Goal: Information Seeking & Learning: Learn about a topic

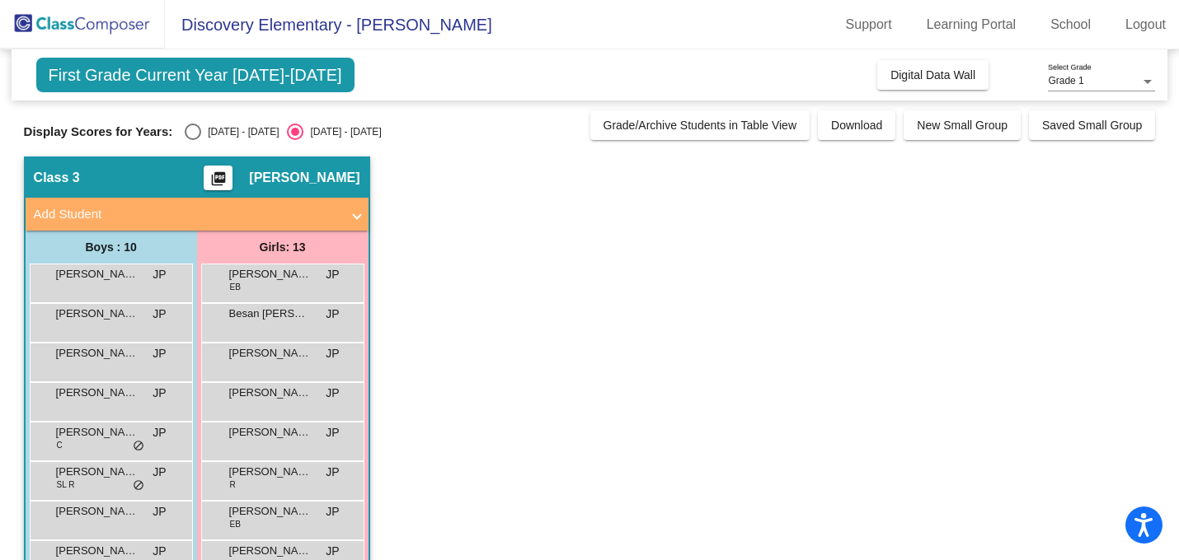
click at [195, 131] on div "Select an option" at bounding box center [193, 132] width 16 height 16
click at [193, 140] on input "[DATE] - [DATE]" at bounding box center [192, 140] width 1 height 1
radio input "true"
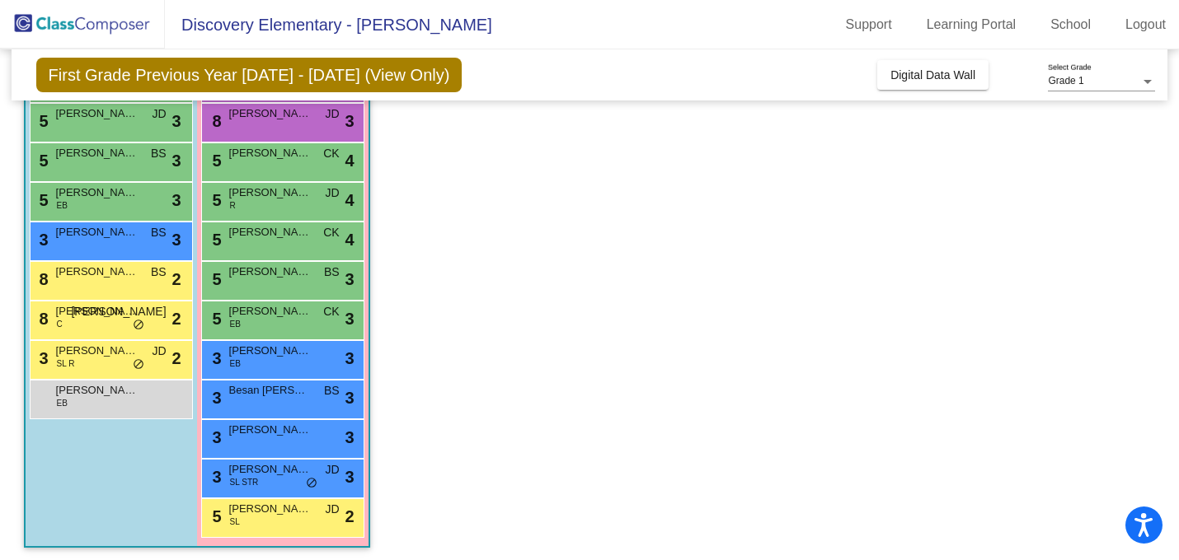
scroll to position [244, 0]
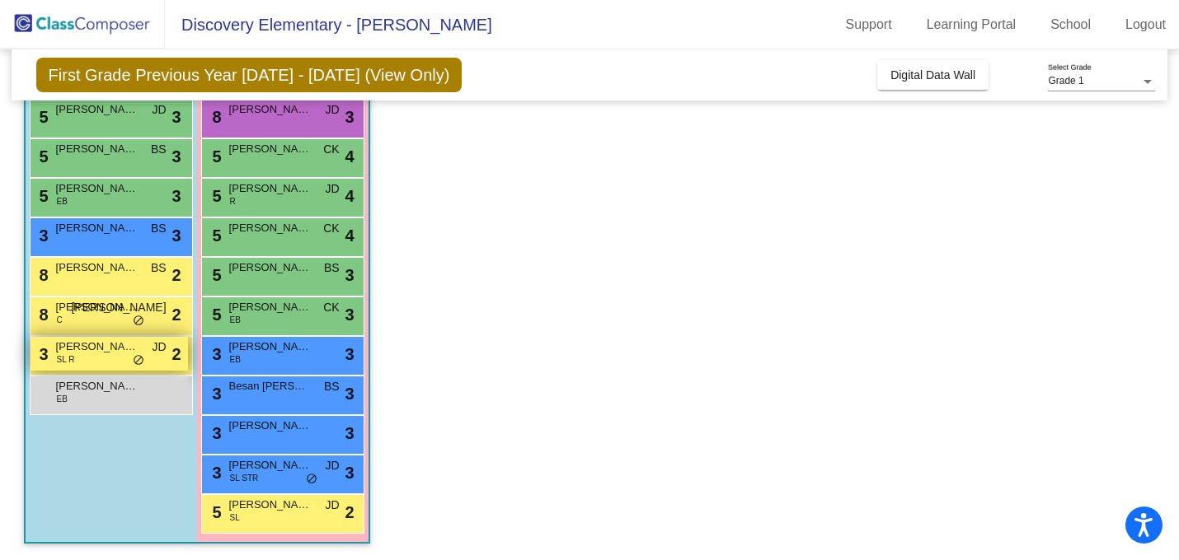
click at [120, 361] on div "3 [PERSON_NAME] [PERSON_NAME] R JD lock do_not_disturb_alt 2" at bounding box center [108, 354] width 157 height 34
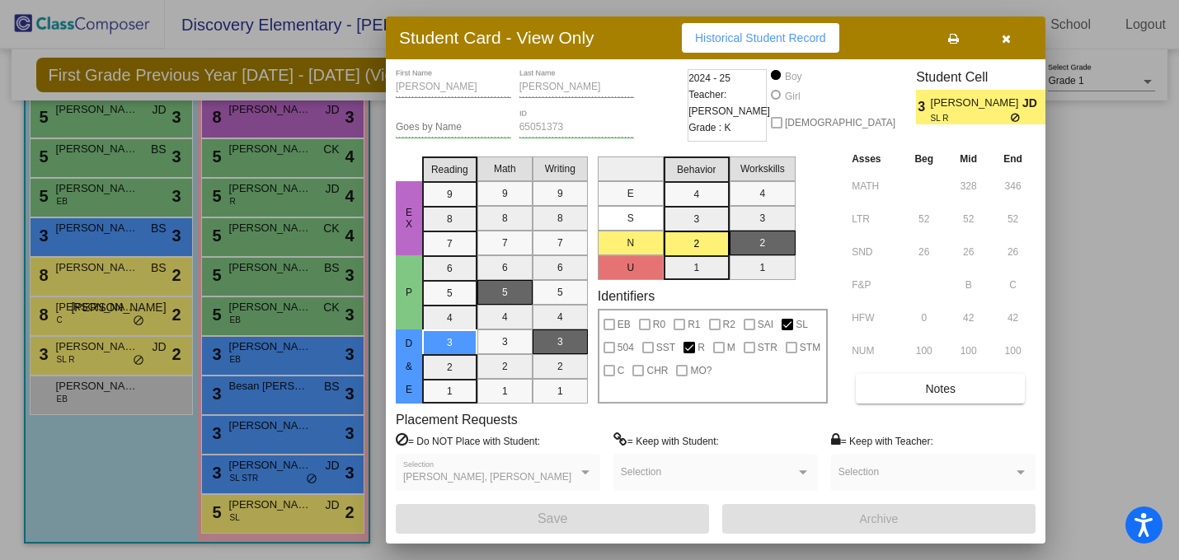
click at [994, 34] on button "button" at bounding box center [1005, 38] width 53 height 30
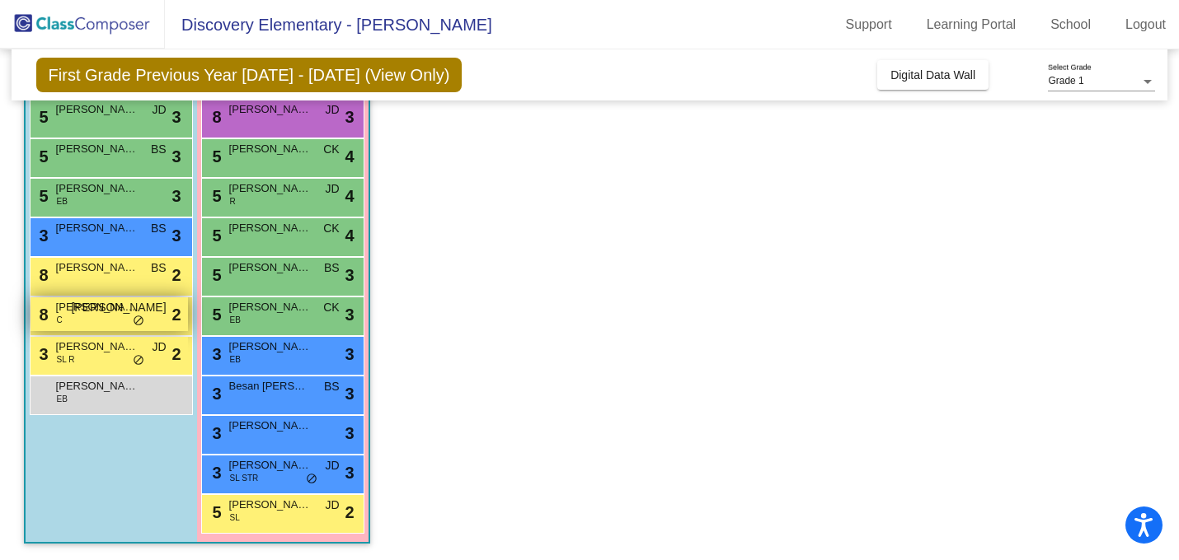
click at [83, 307] on span "[PERSON_NAME]" at bounding box center [97, 307] width 82 height 16
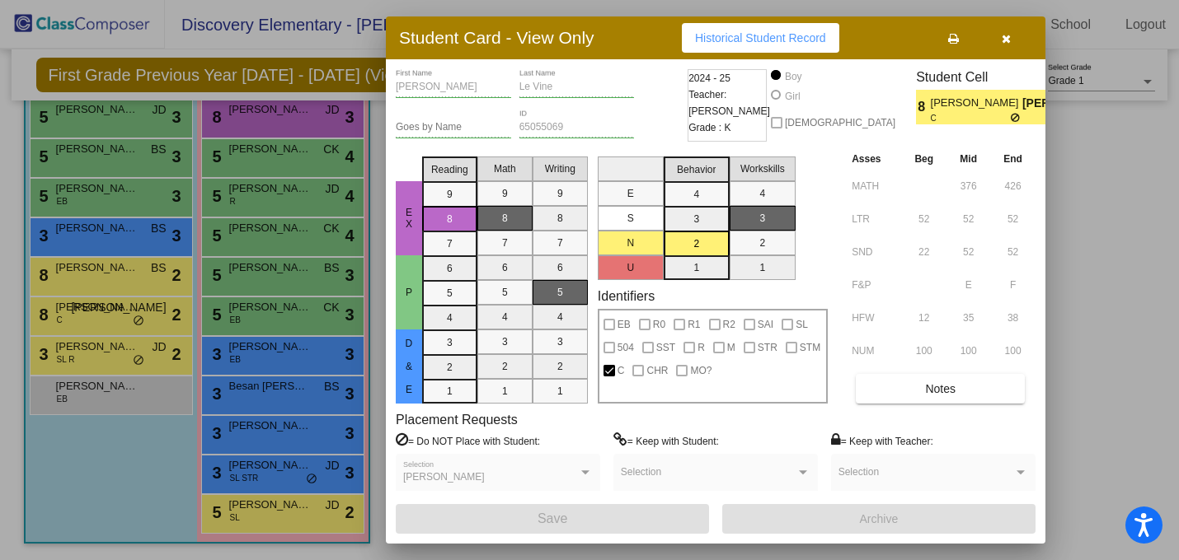
click at [1022, 30] on button "button" at bounding box center [1005, 38] width 53 height 30
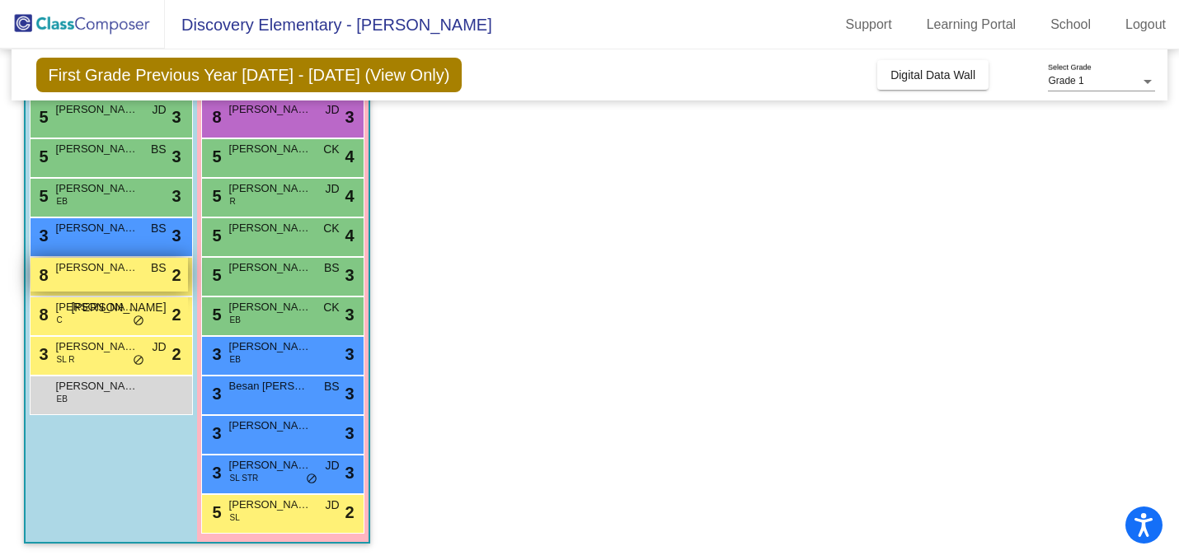
click at [110, 283] on div "8 [PERSON_NAME] lock do_not_disturb_alt 2" at bounding box center [108, 275] width 157 height 34
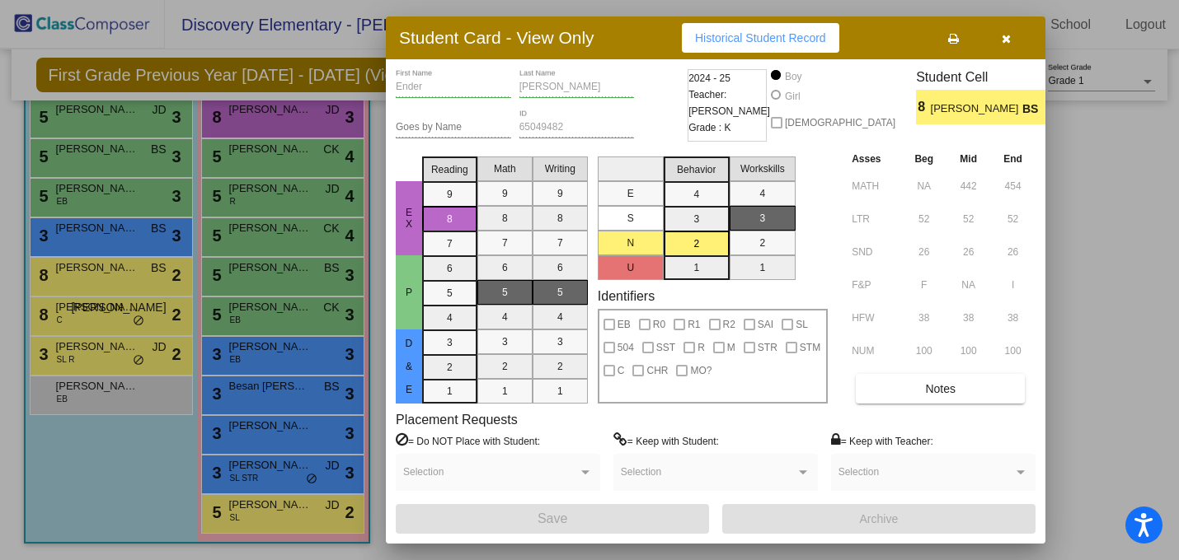
click at [1014, 30] on button "button" at bounding box center [1005, 38] width 53 height 30
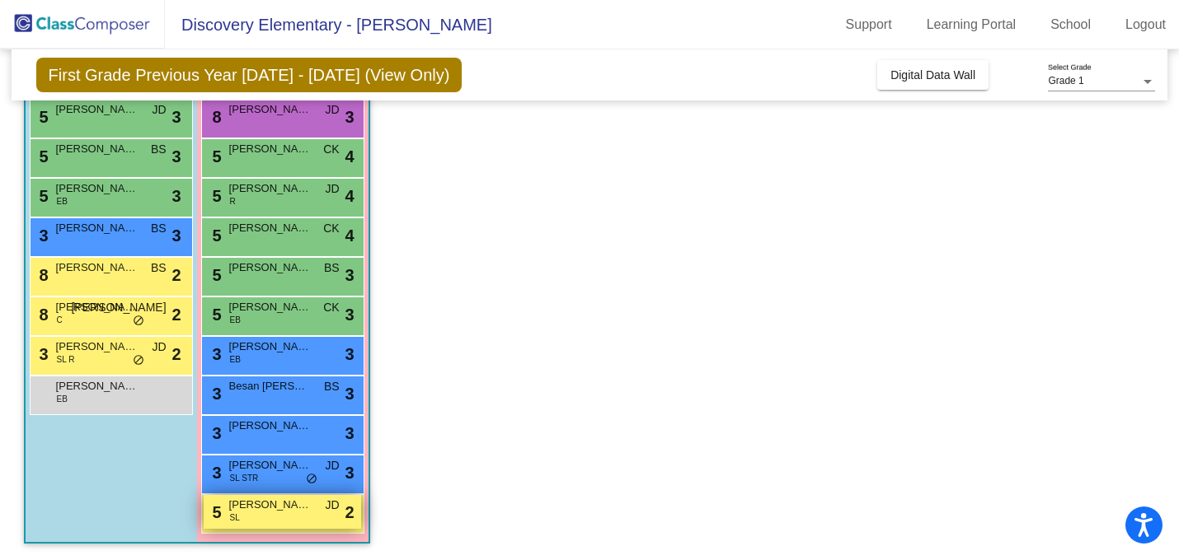
click at [283, 508] on span "[PERSON_NAME]" at bounding box center [270, 505] width 82 height 16
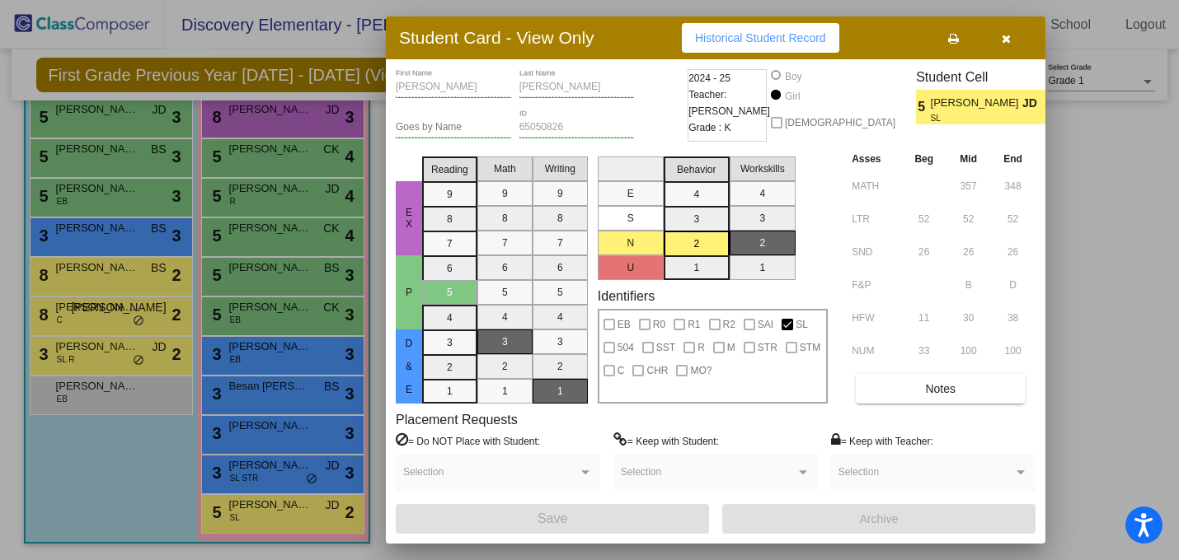
click at [1005, 45] on button "button" at bounding box center [1005, 38] width 53 height 30
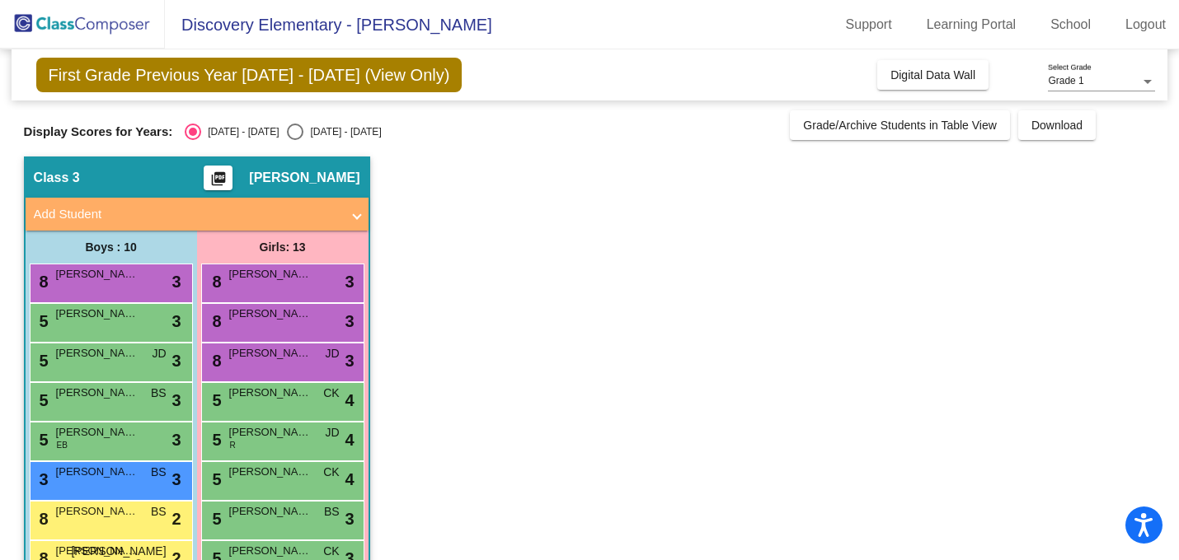
scroll to position [0, 0]
